Goal: Find contact information: Find contact information

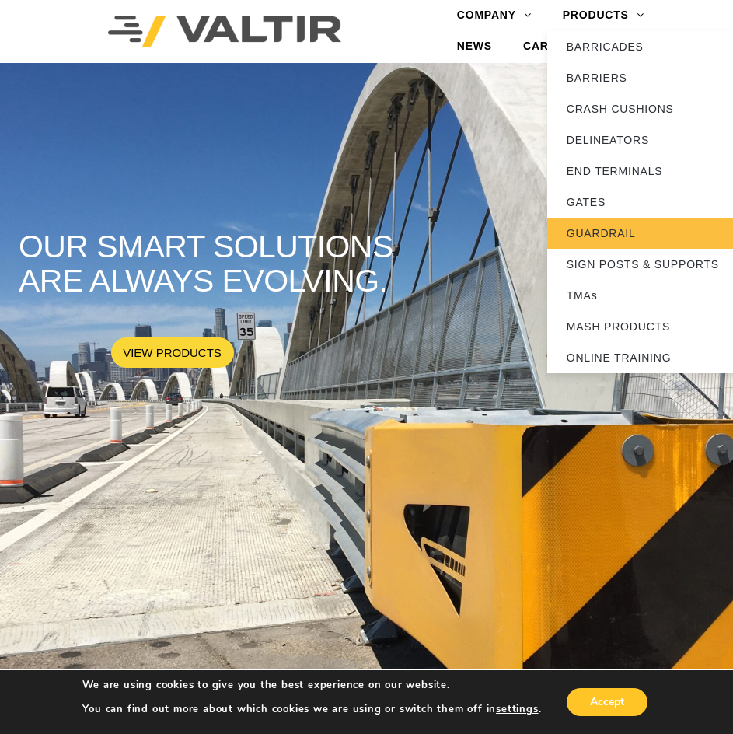
click at [617, 229] on link "GUARDRAIL" at bounding box center [644, 233] width 194 height 31
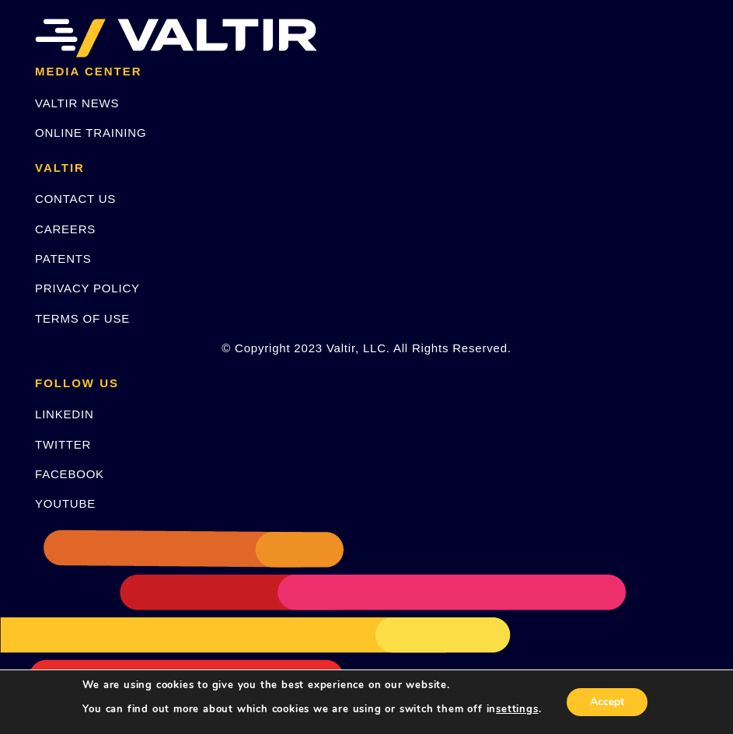
scroll to position [1651, 0]
click at [99, 195] on link "CONTACT US" at bounding box center [75, 198] width 81 height 13
